Goal: Check status: Check status

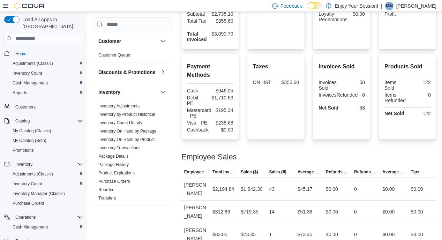
scroll to position [39, 0]
